Goal: Browse casually

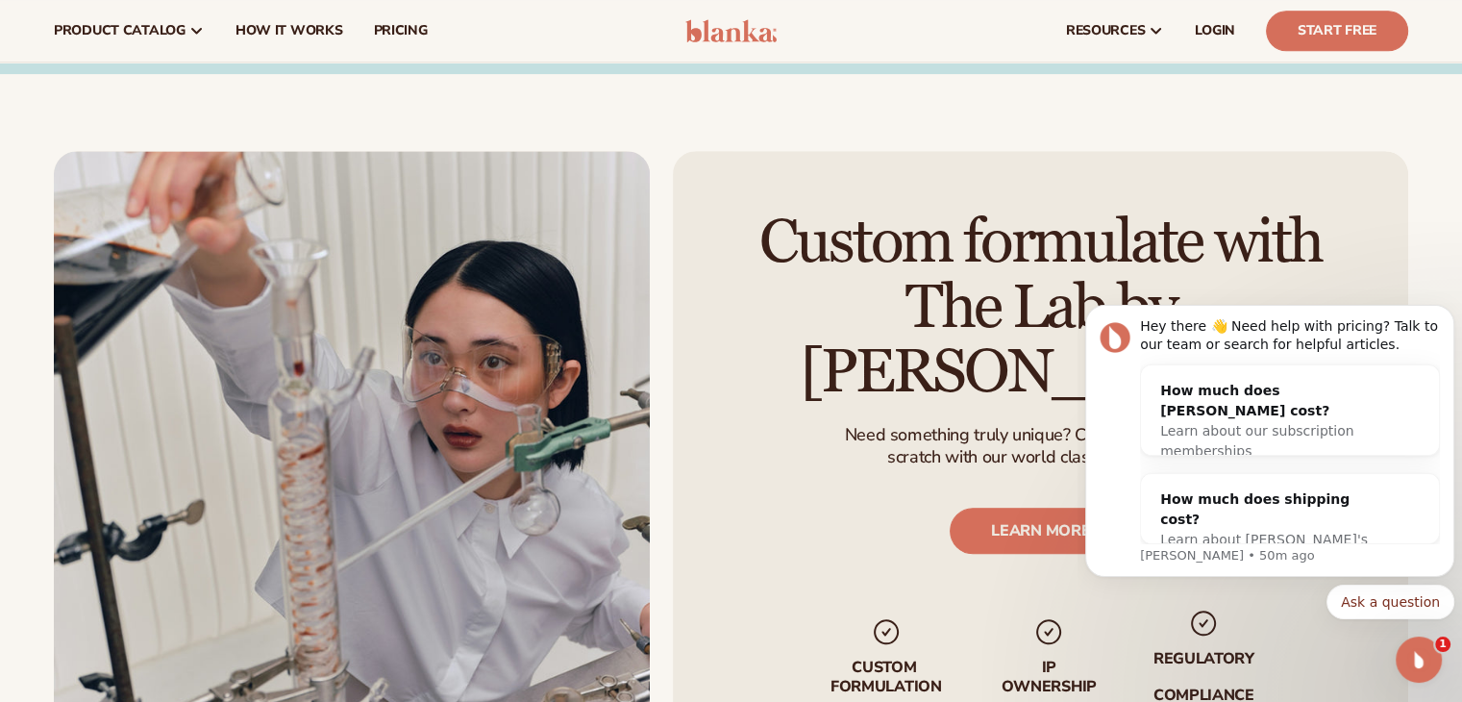
scroll to position [1793, 0]
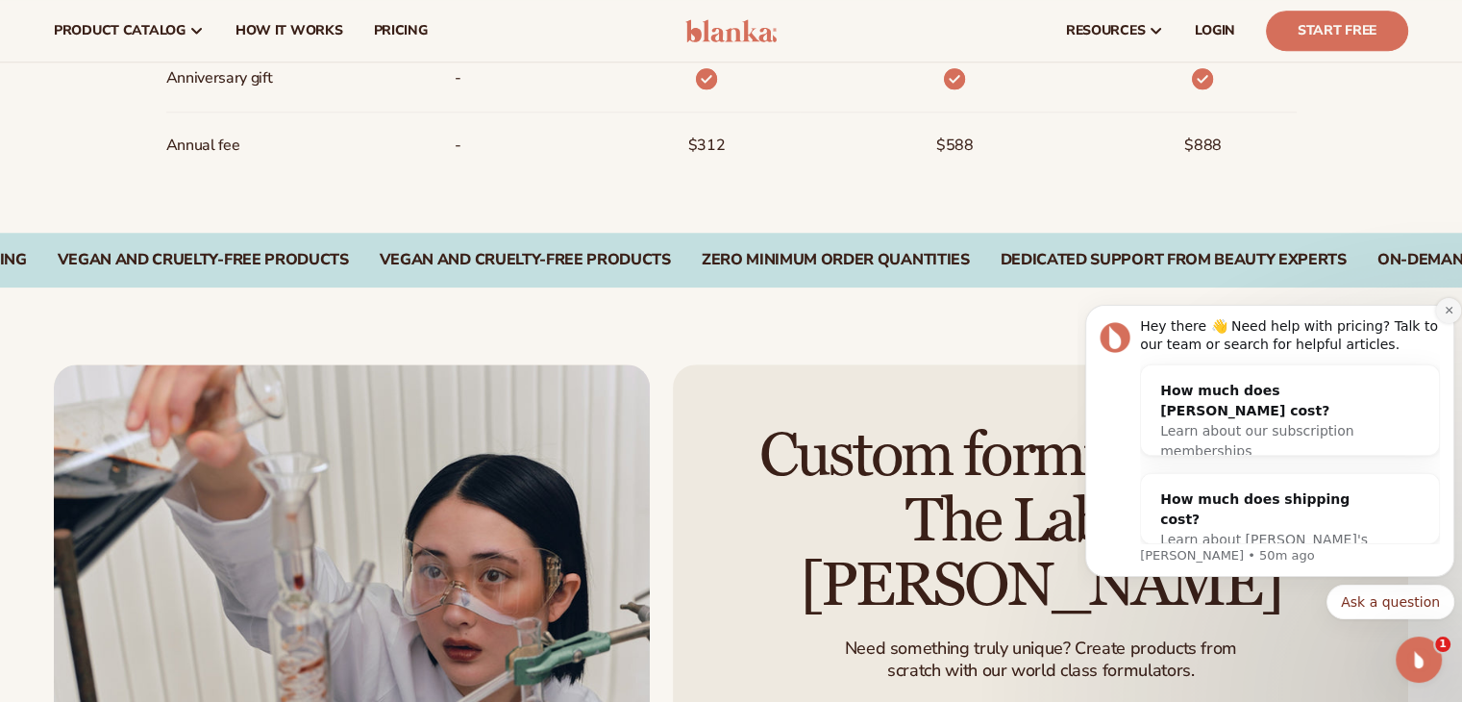
click at [1441, 315] on button "Dismiss notification" at bounding box center [1448, 310] width 25 height 25
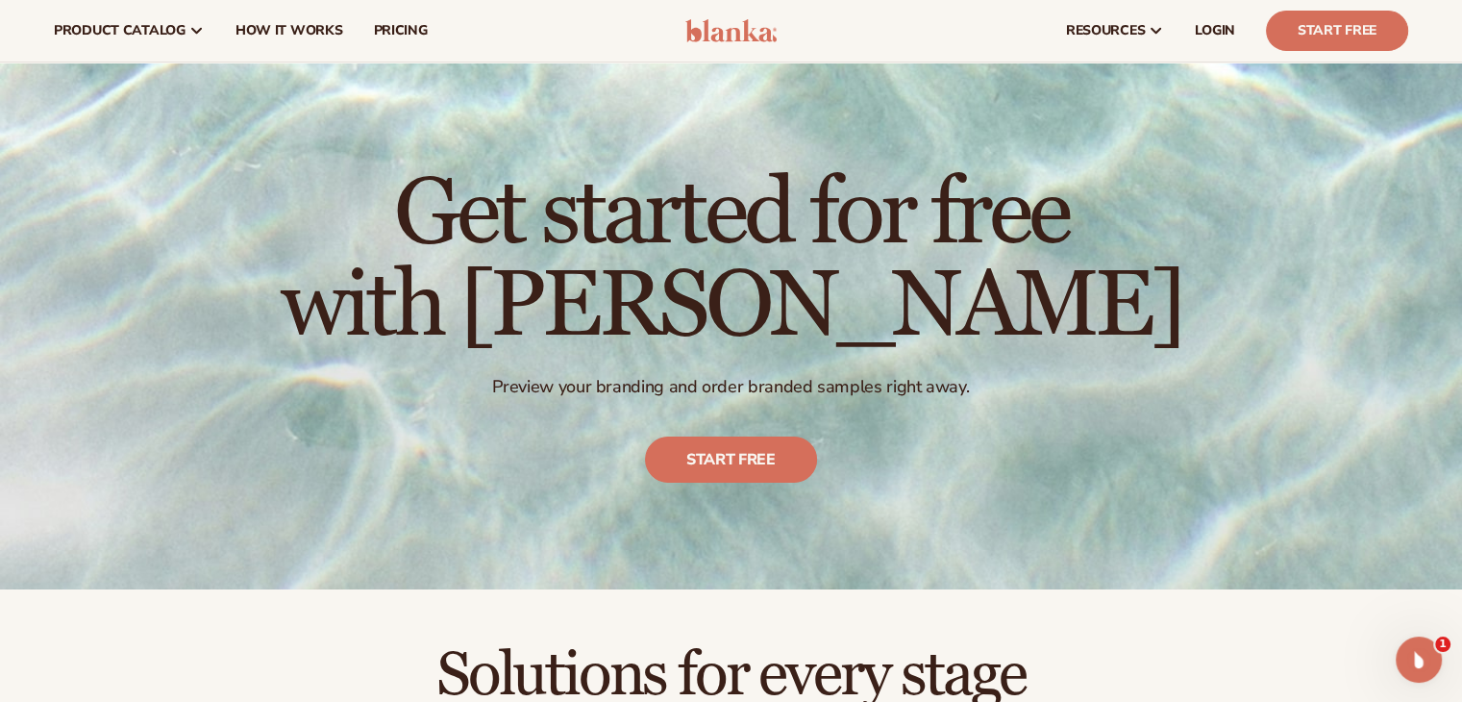
scroll to position [0, 0]
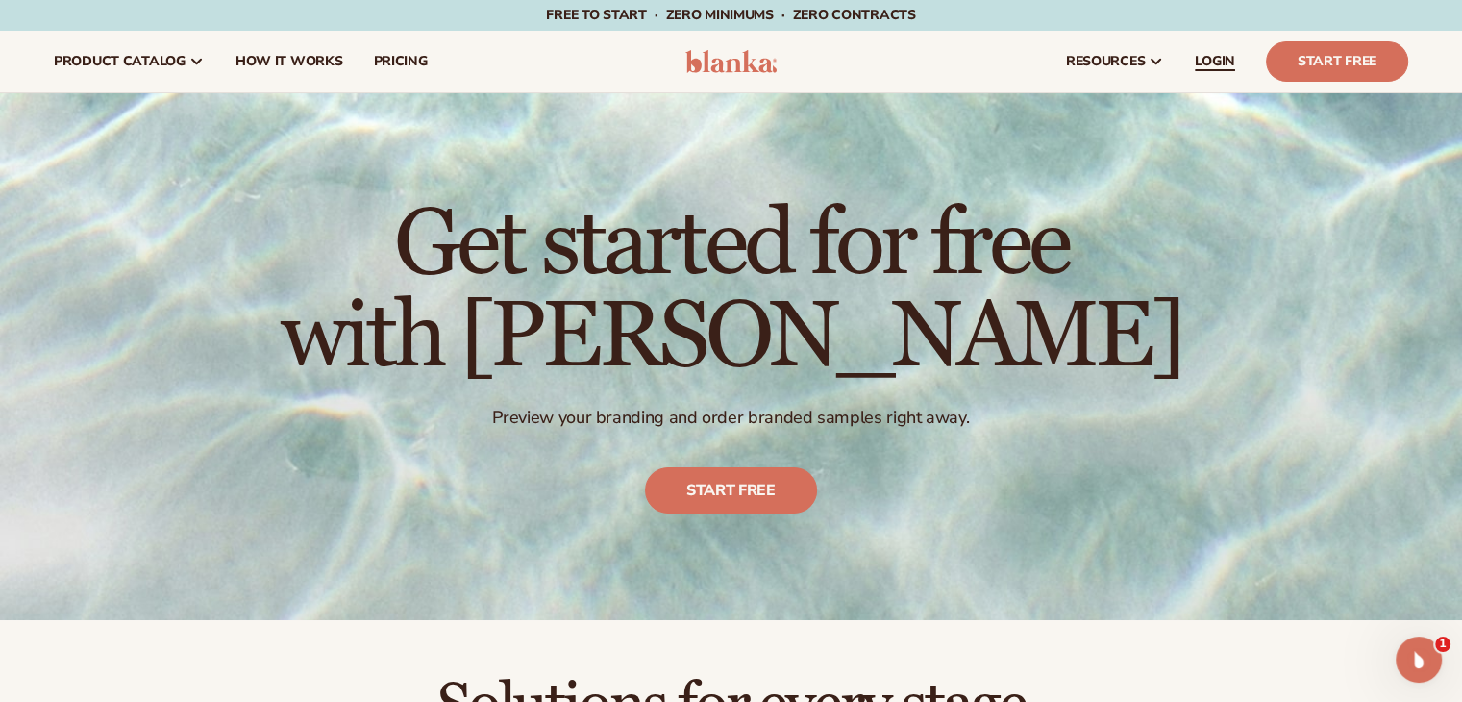
click at [1197, 69] on span "LOGIN" at bounding box center [1215, 61] width 40 height 15
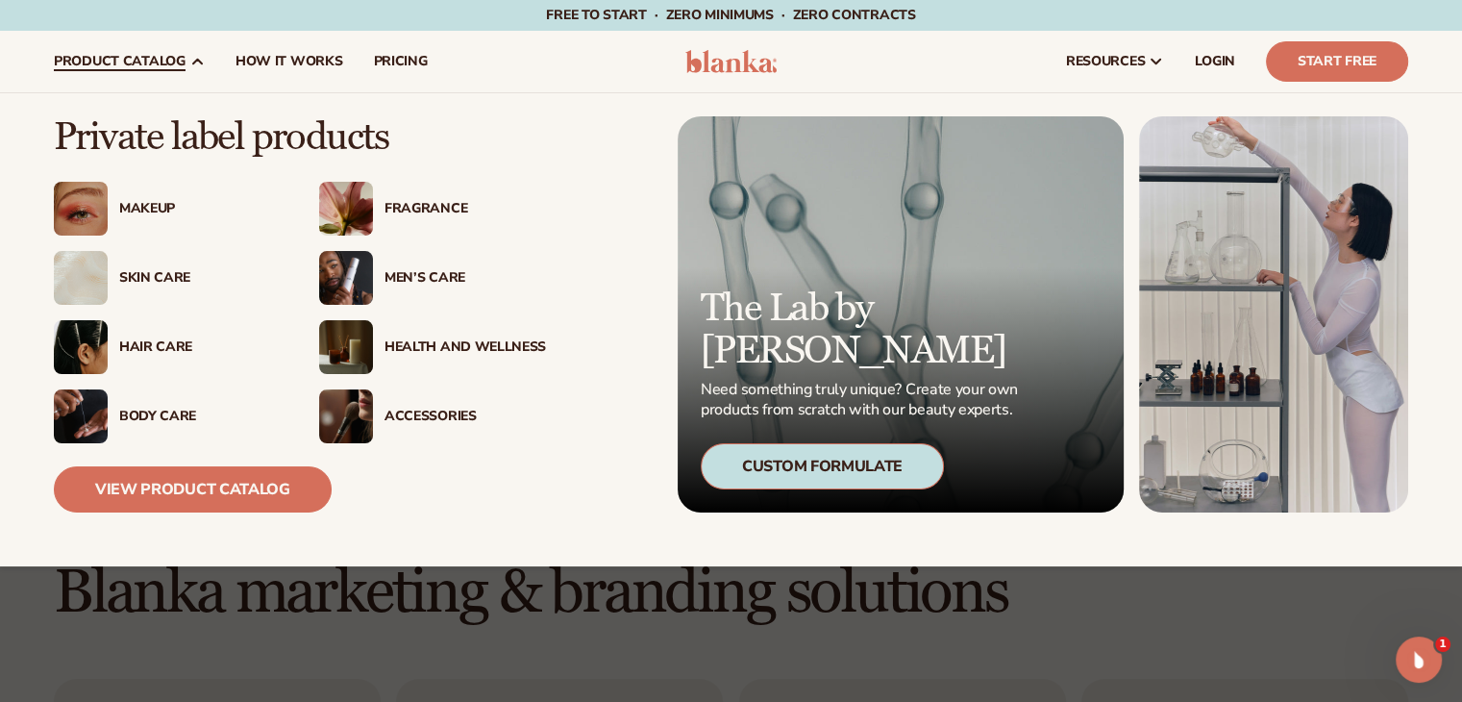
click at [171, 278] on div "Skin Care" at bounding box center [199, 278] width 161 height 16
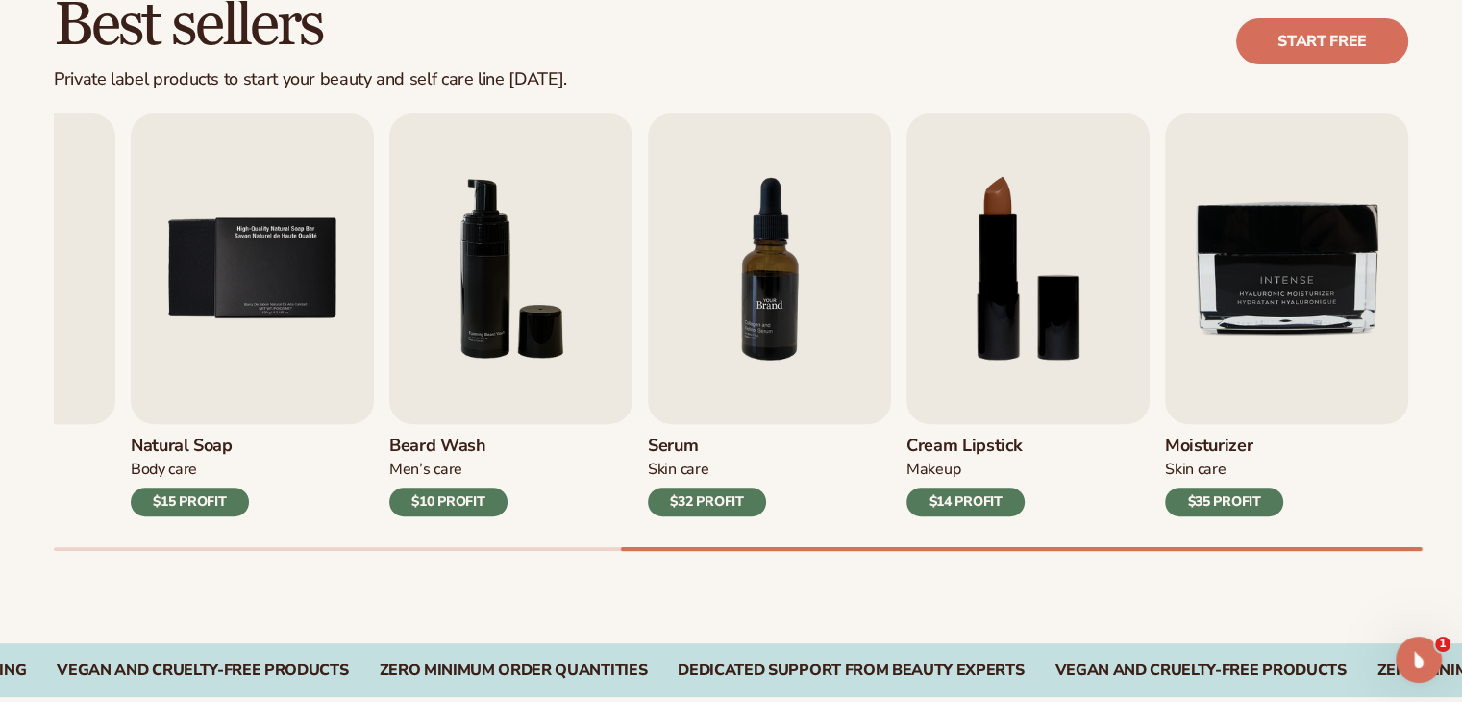
click at [766, 256] on img "7 / 9" at bounding box center [769, 268] width 243 height 310
click at [766, 298] on img "7 / 9" at bounding box center [769, 268] width 243 height 310
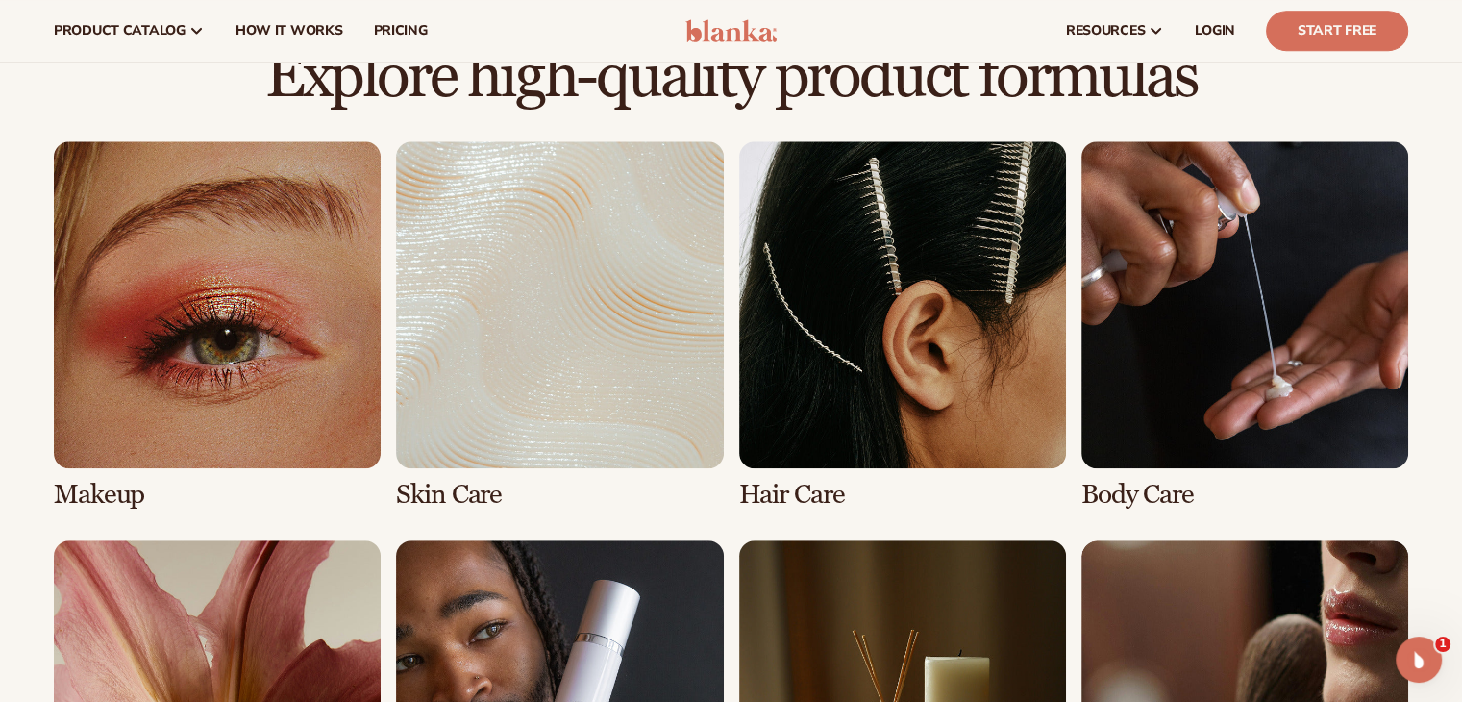
scroll to position [1276, 0]
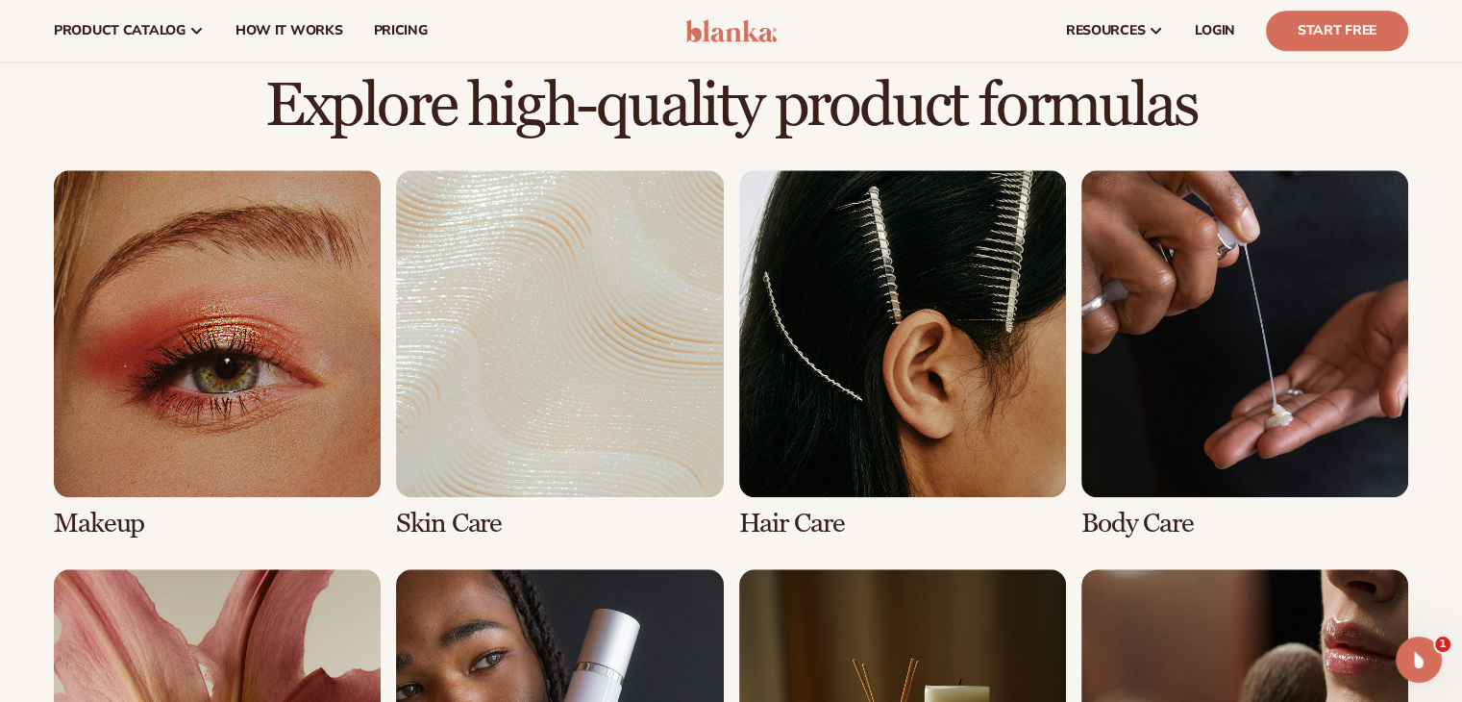
click at [1261, 318] on link "4 / 8" at bounding box center [1244, 354] width 327 height 368
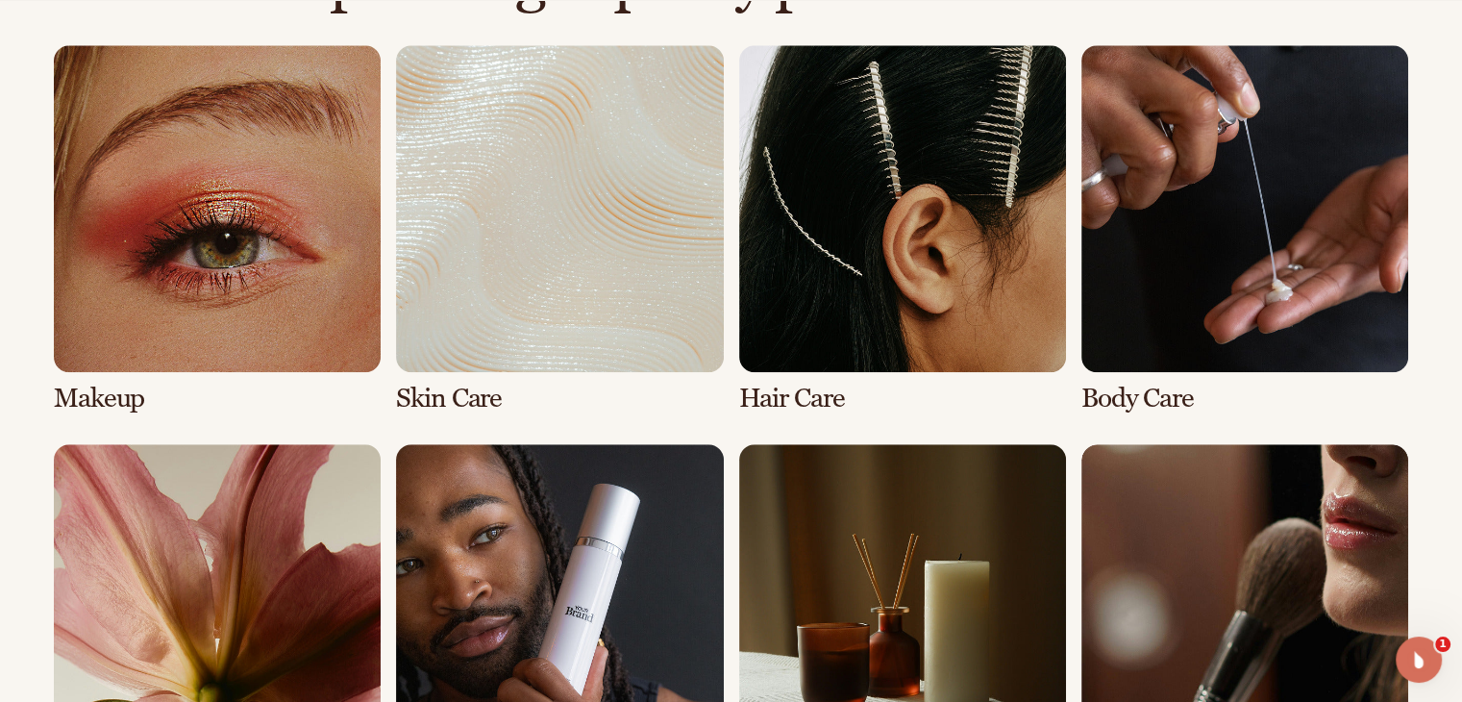
scroll to position [1409, 0]
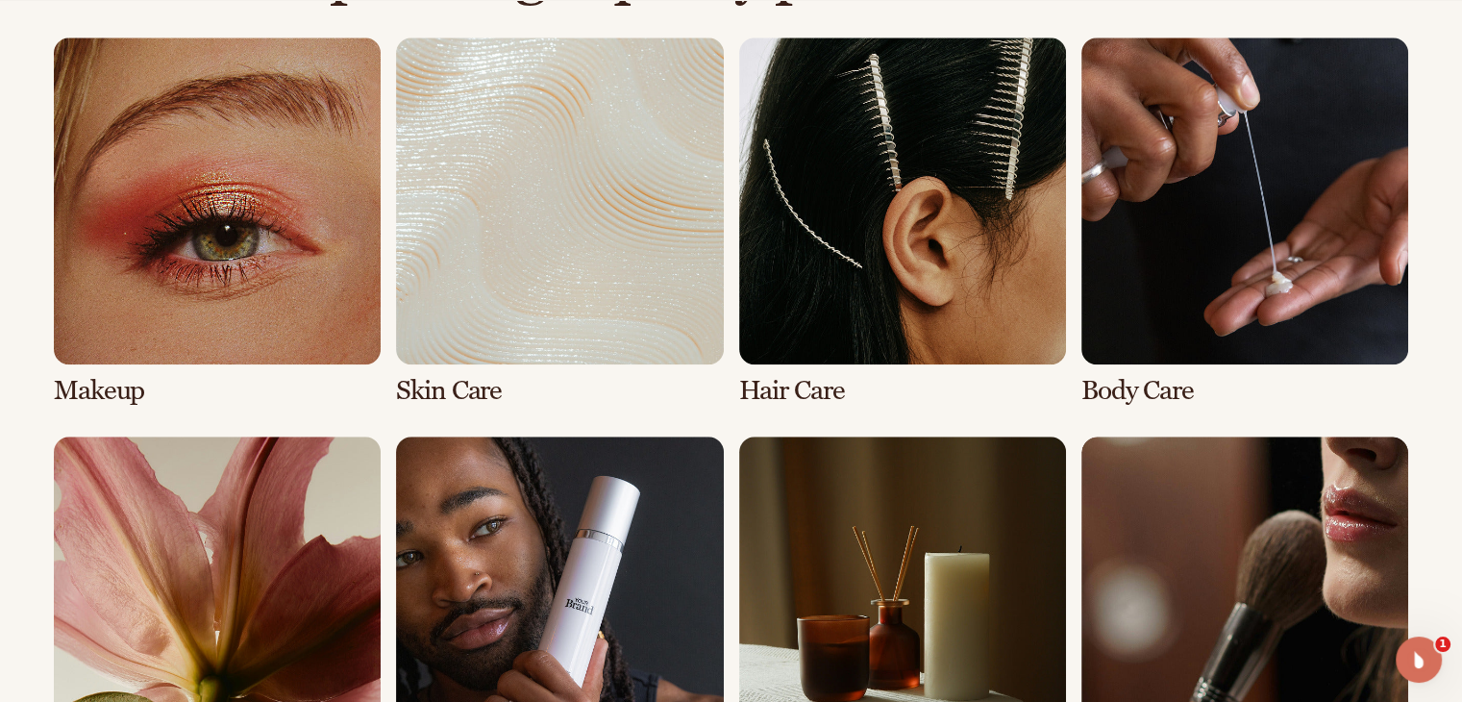
click at [572, 234] on link "2 / 8" at bounding box center [559, 221] width 327 height 368
click at [465, 396] on link "2 / 8" at bounding box center [559, 221] width 327 height 368
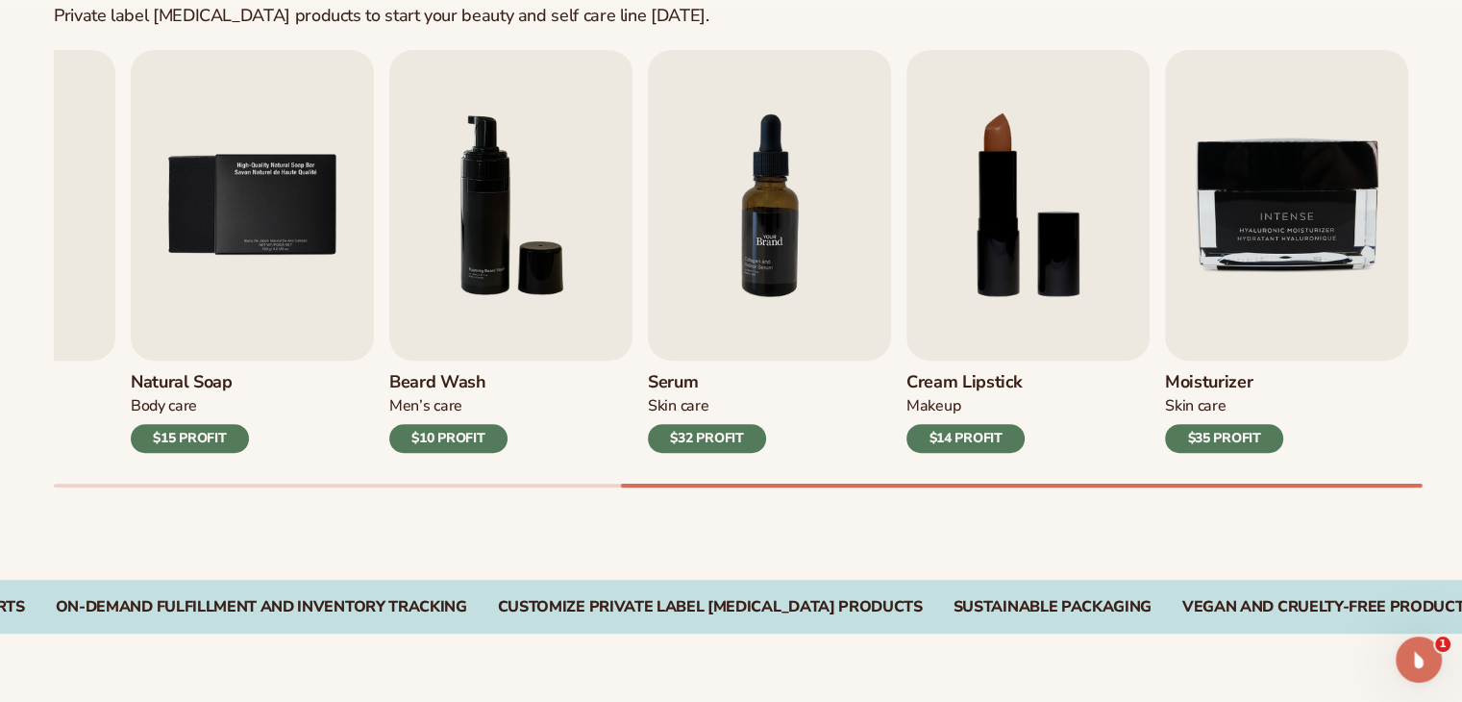
click at [780, 235] on img "7 / 9" at bounding box center [769, 205] width 243 height 310
click at [703, 439] on div "$32 PROFIT" at bounding box center [707, 438] width 118 height 29
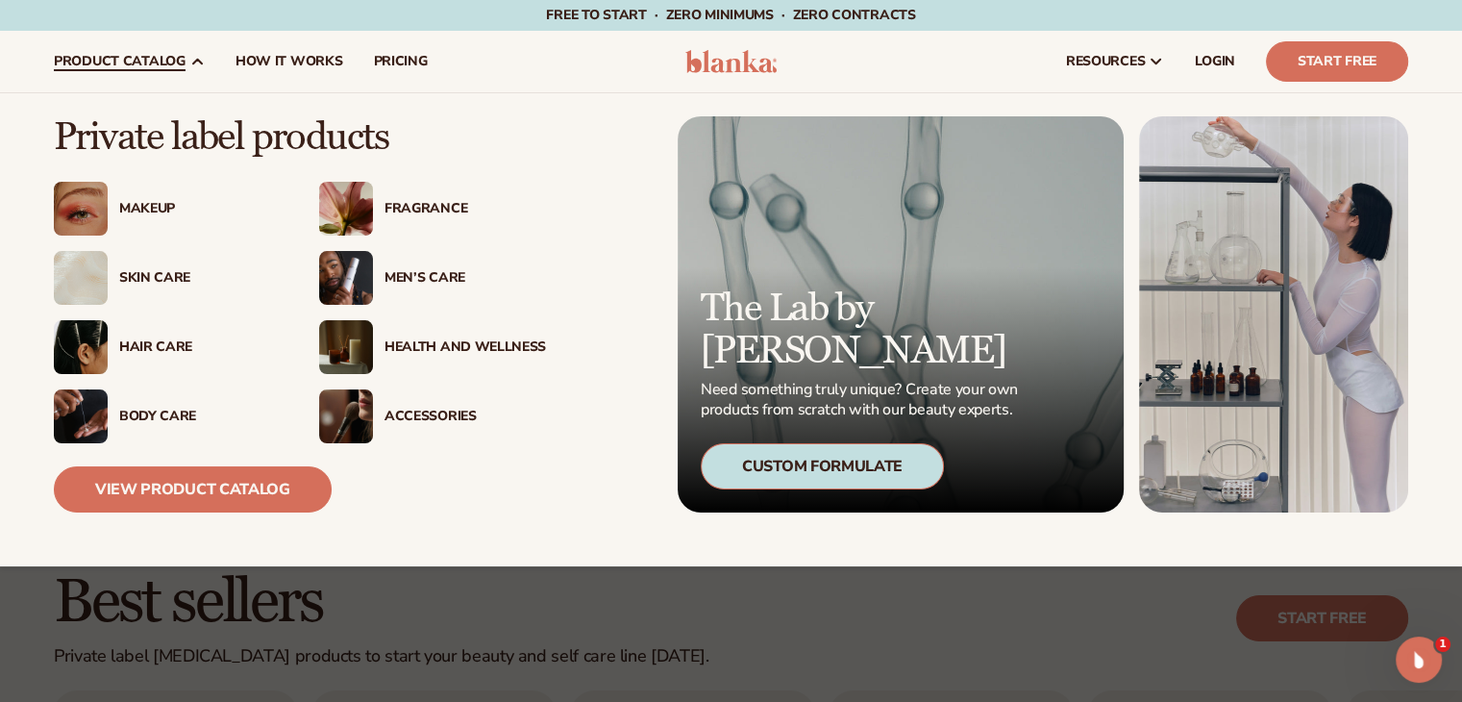
click at [170, 416] on div "Body Care" at bounding box center [199, 416] width 161 height 16
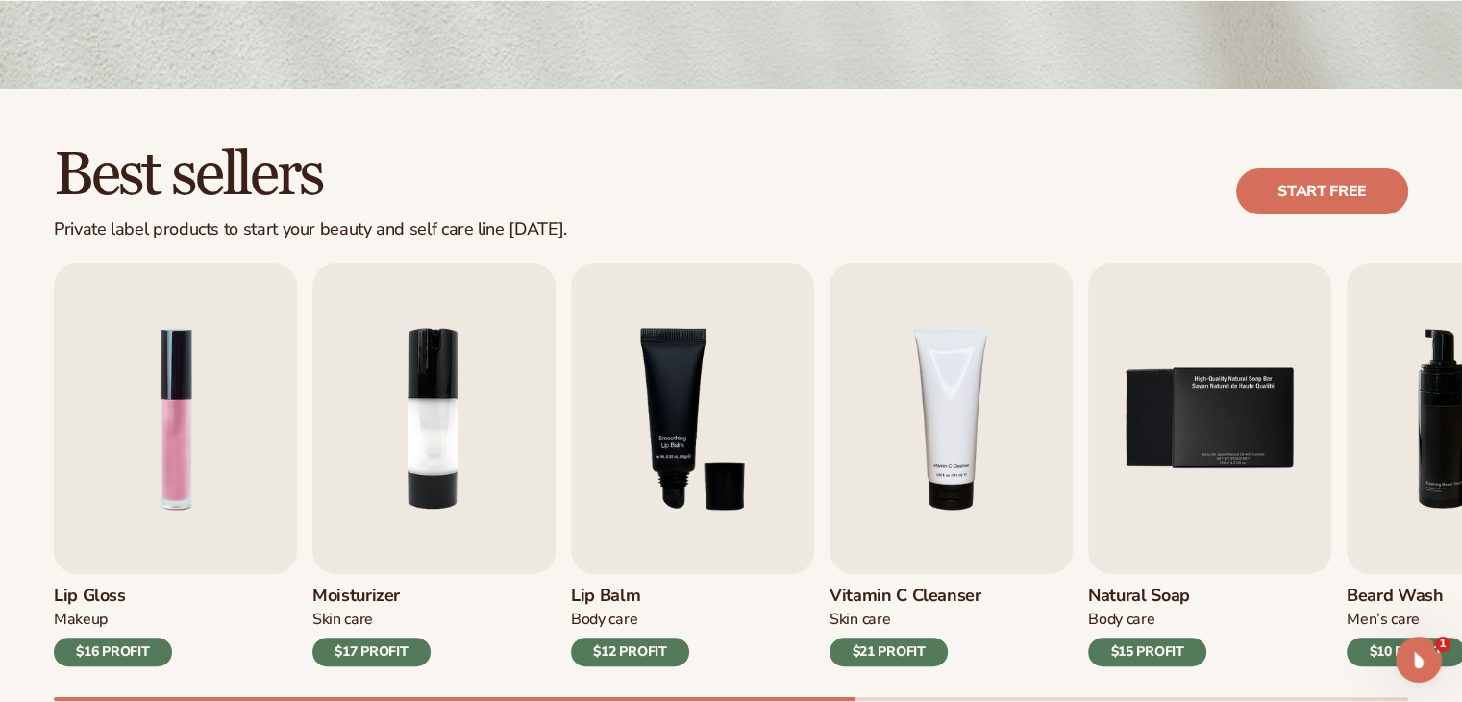
scroll to position [512, 0]
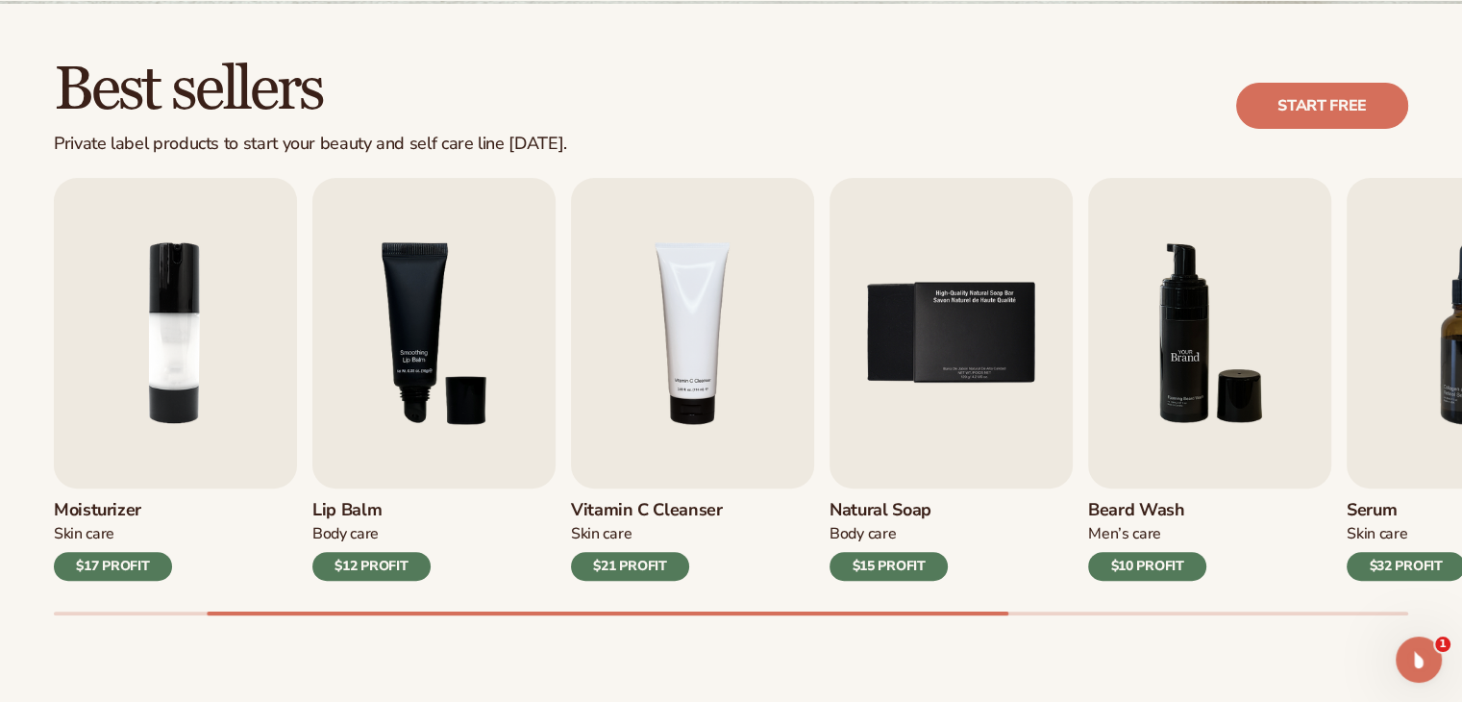
click at [1178, 312] on img "6 / 9" at bounding box center [1209, 333] width 243 height 310
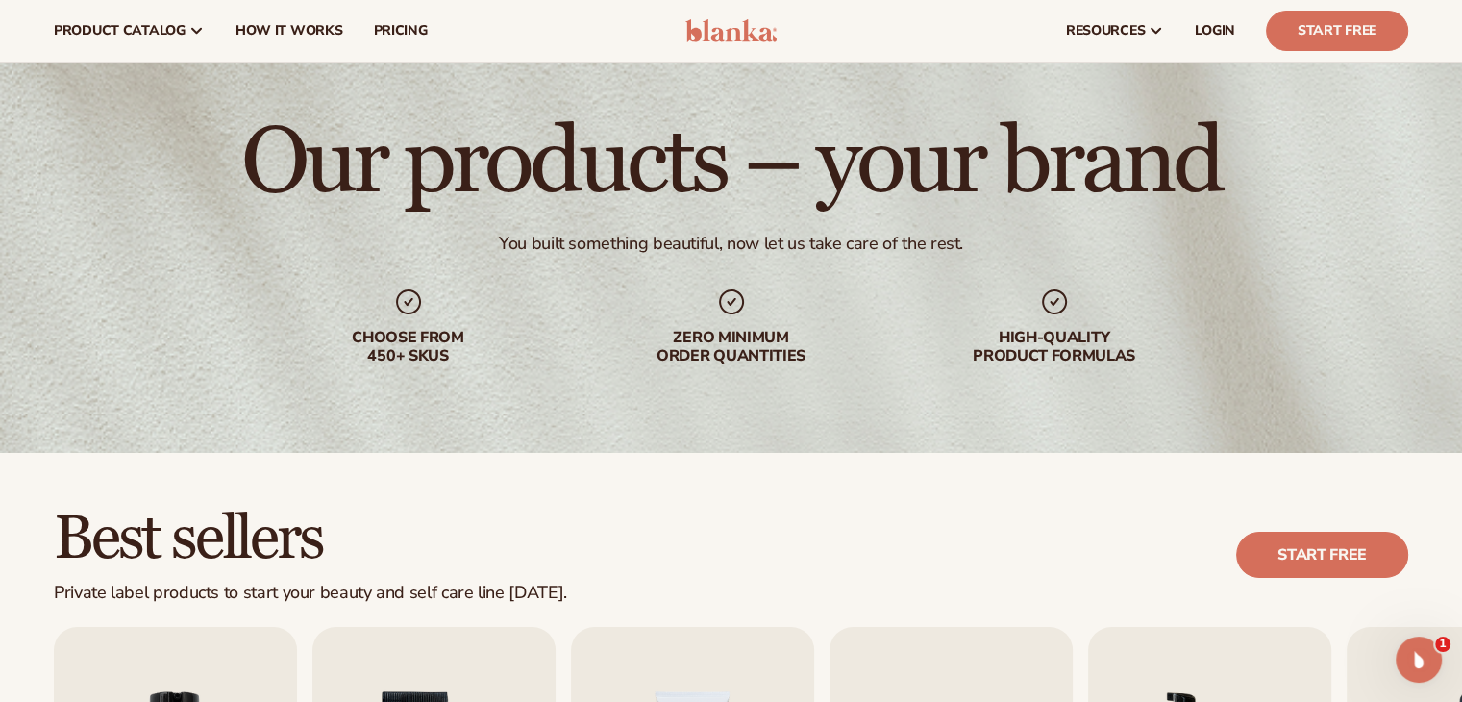
scroll to position [0, 0]
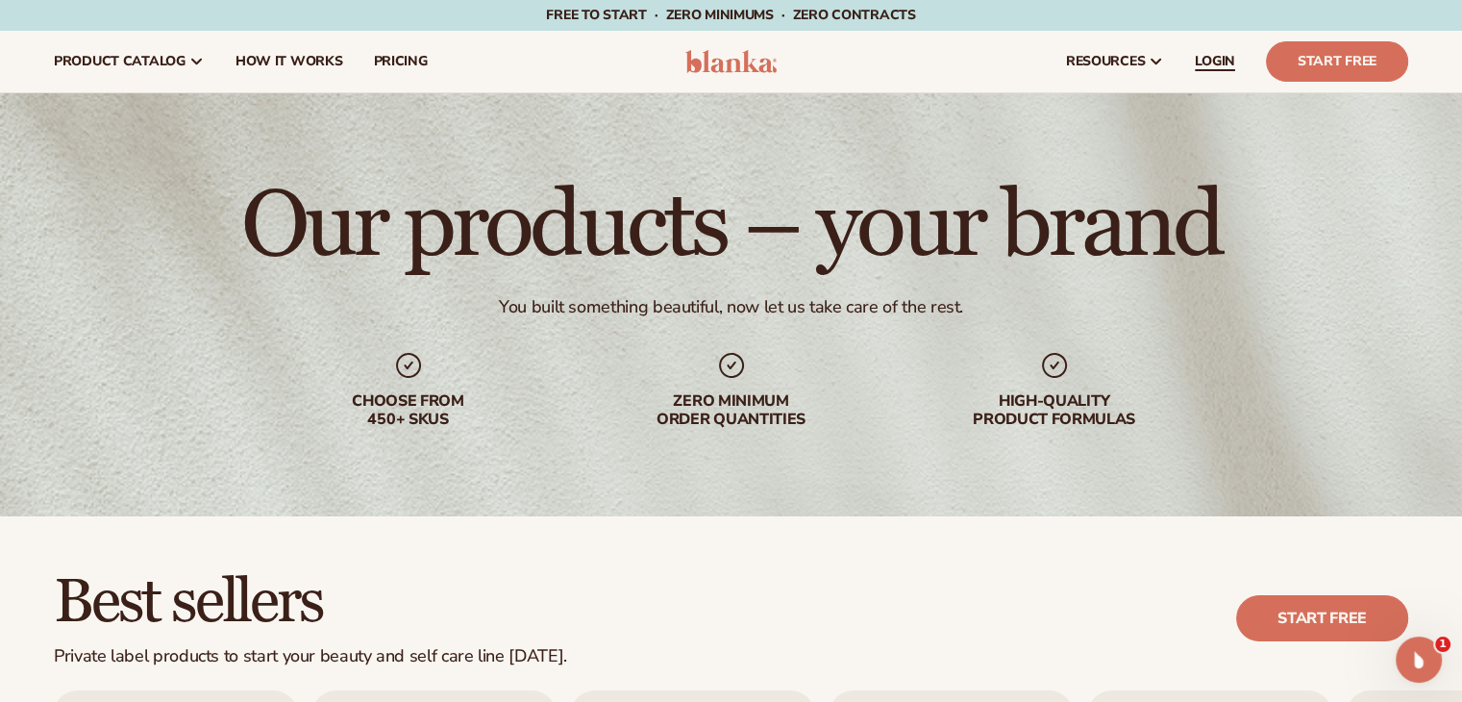
click at [1215, 60] on span "LOGIN" at bounding box center [1215, 61] width 40 height 15
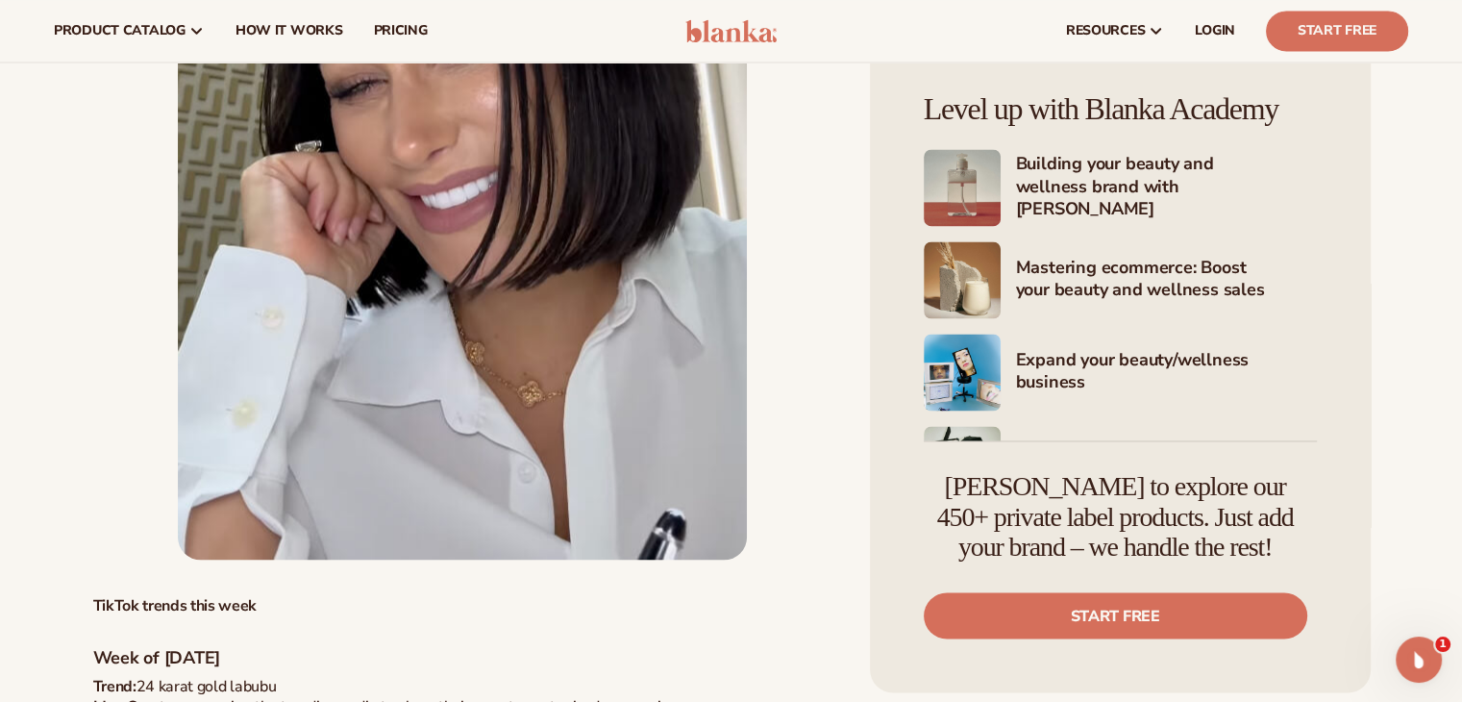
scroll to position [3139, 0]
